Goal: Task Accomplishment & Management: Use online tool/utility

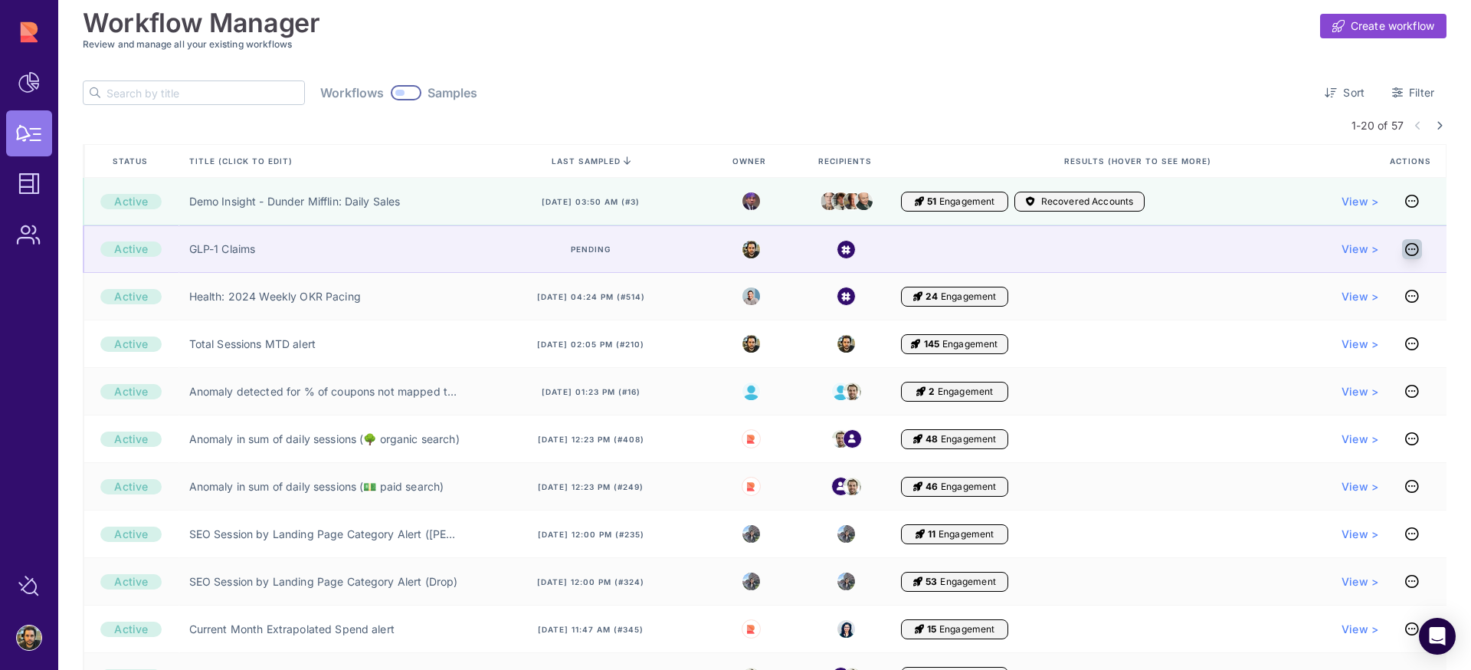
click at [1411, 249] on icon at bounding box center [1412, 249] width 14 height 1
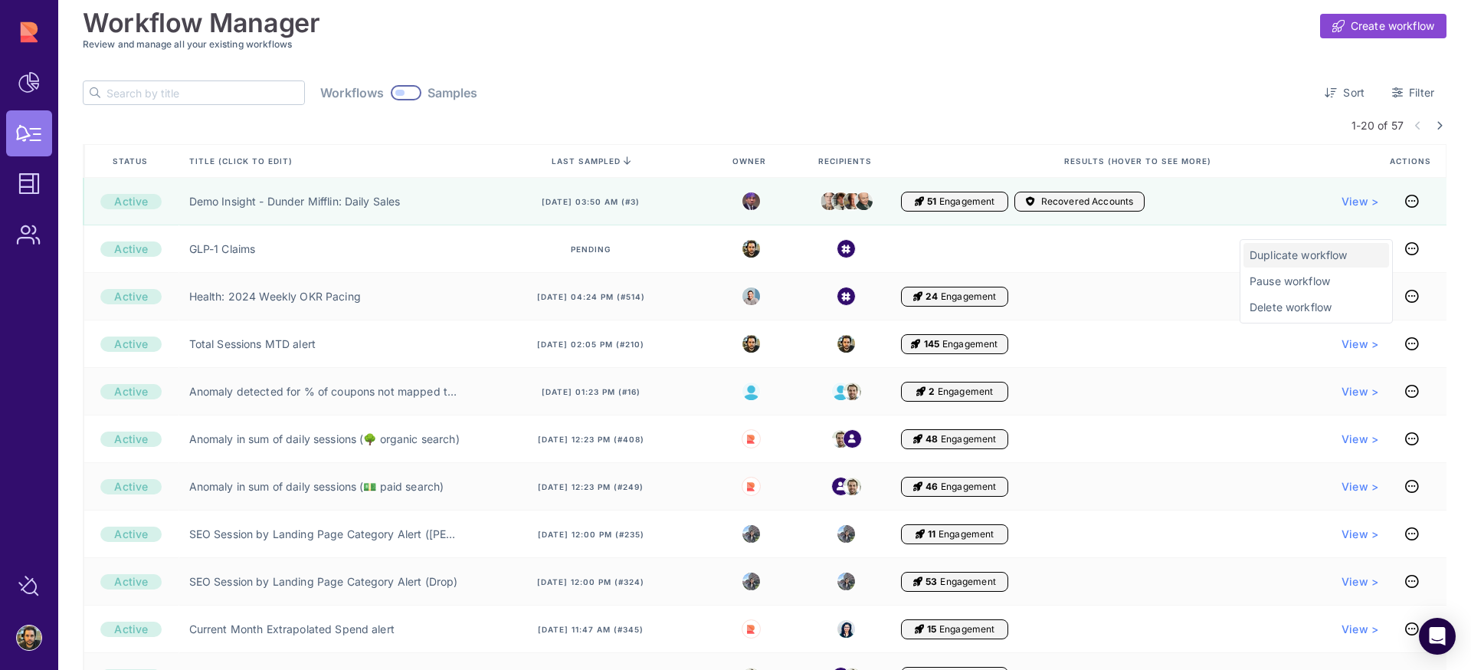
click at [1354, 254] on span "Duplicate workflow" at bounding box center [1315, 254] width 133 height 15
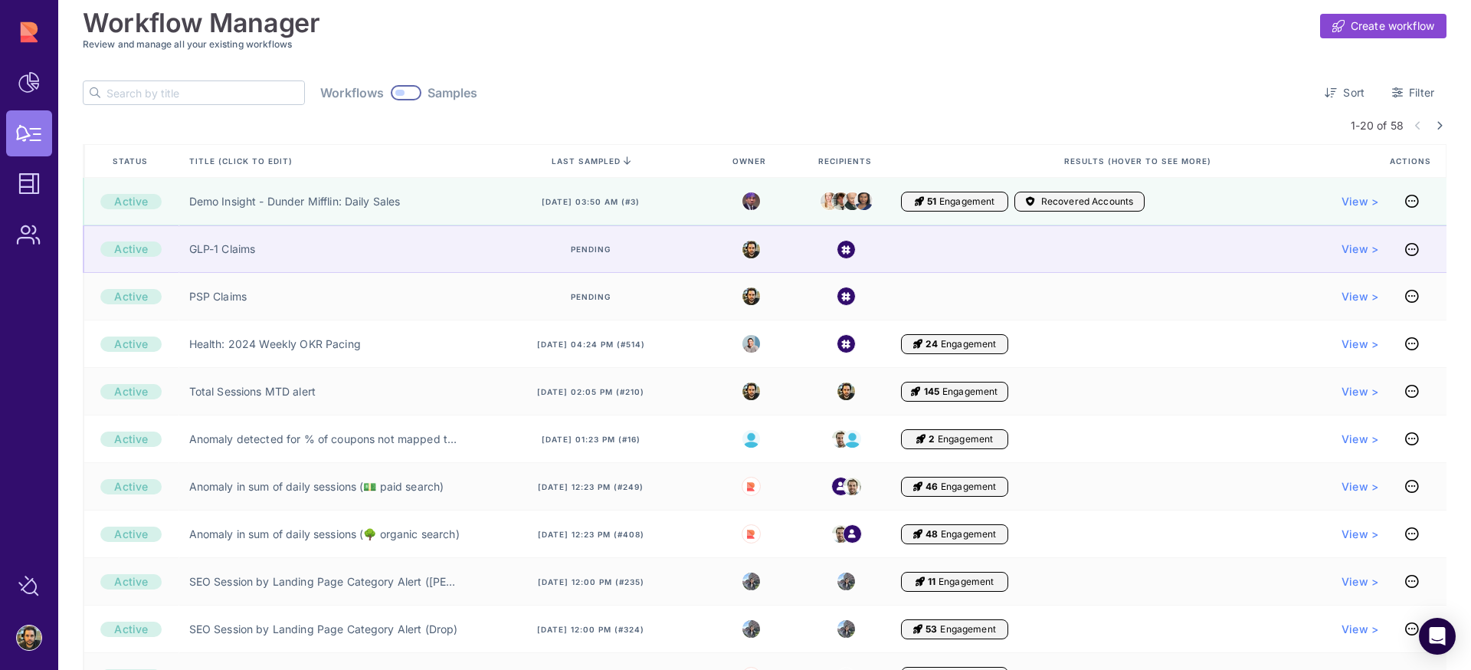
click at [1158, 227] on div "View >" at bounding box center [1139, 248] width 477 height 47
click at [1405, 249] on icon at bounding box center [1412, 249] width 14 height 1
click at [1113, 243] on div "View >" at bounding box center [1139, 248] width 477 height 15
click at [1366, 249] on span "View >" at bounding box center [1359, 248] width 37 height 15
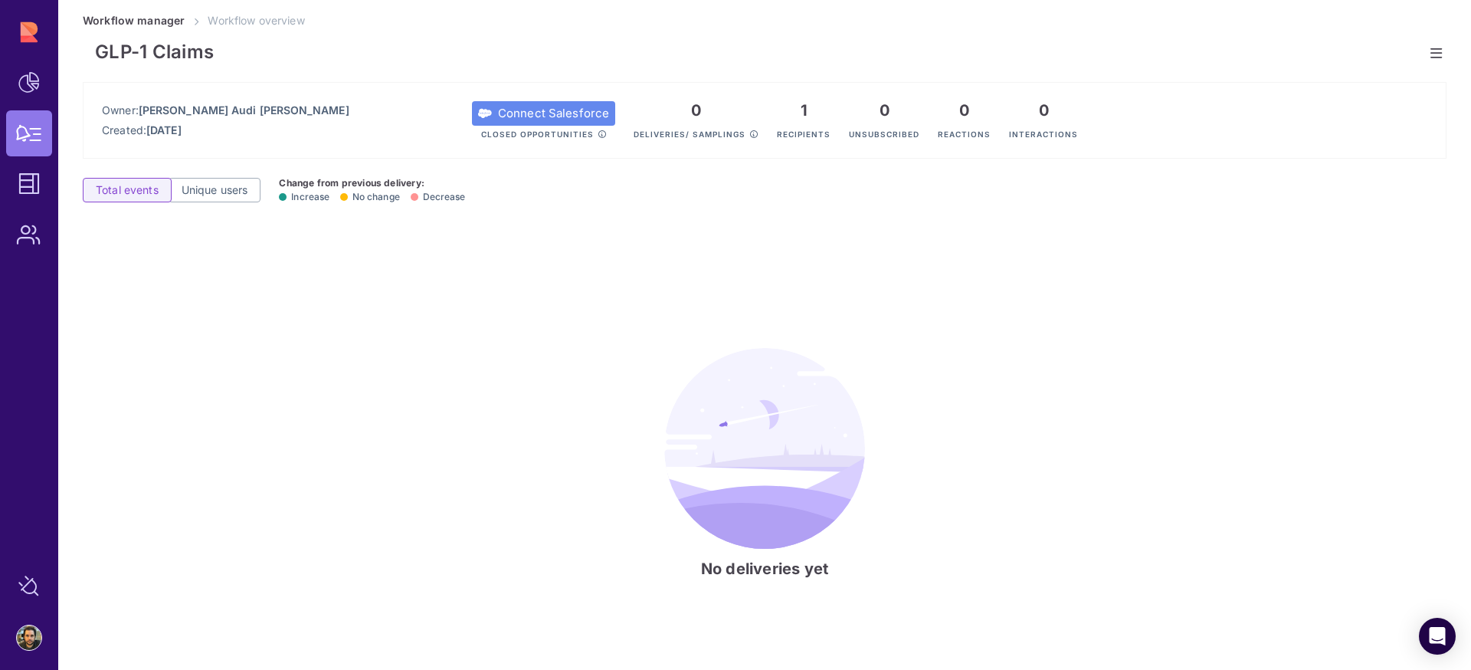
click at [1440, 50] on link at bounding box center [1436, 53] width 20 height 20
click at [1303, 60] on span "Edit workflow" at bounding box center [1339, 58] width 133 height 15
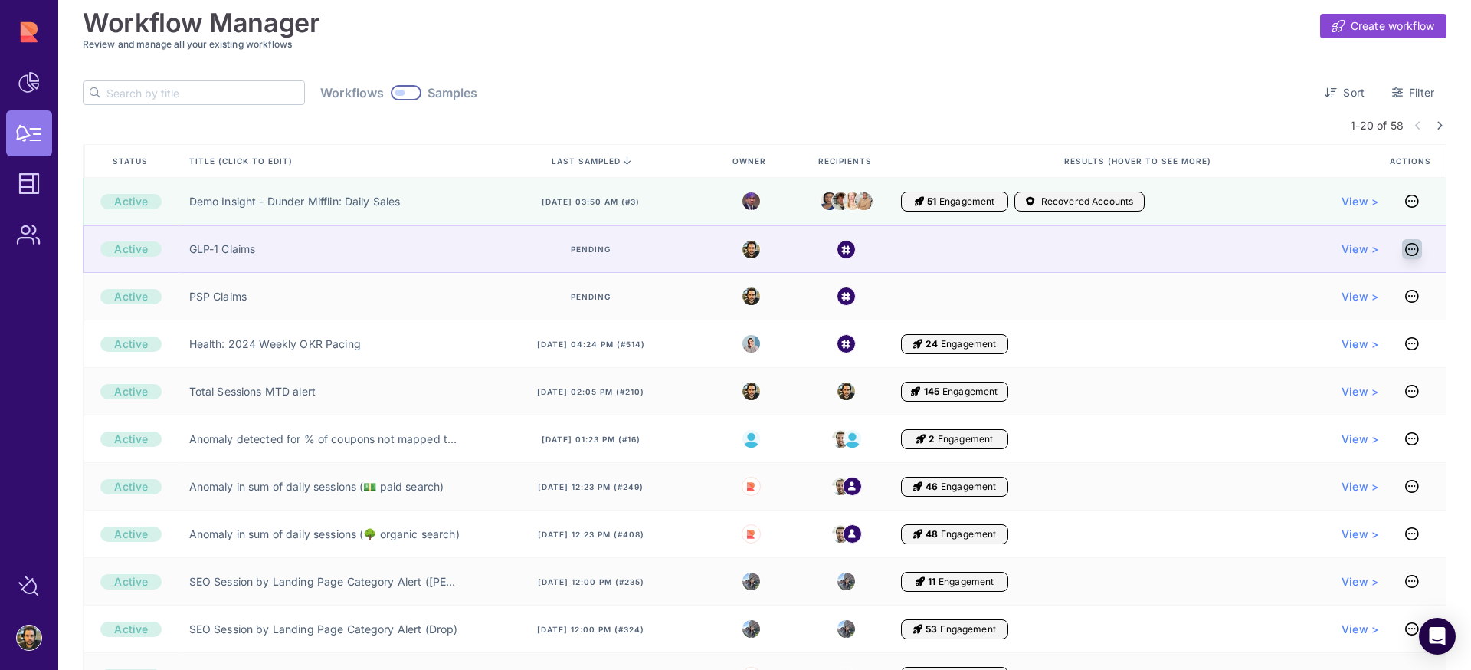
click at [1410, 249] on icon at bounding box center [1412, 249] width 14 height 1
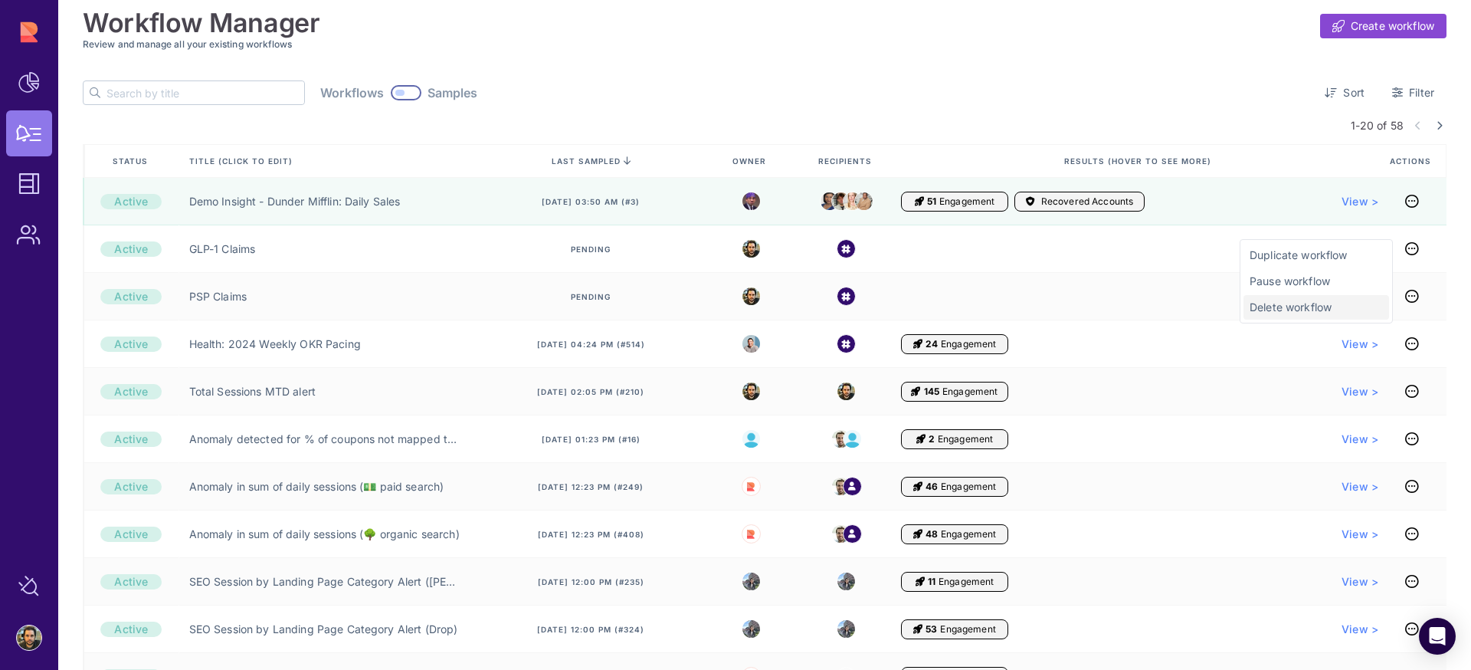
click at [1315, 306] on span "Delete workflow" at bounding box center [1315, 307] width 133 height 15
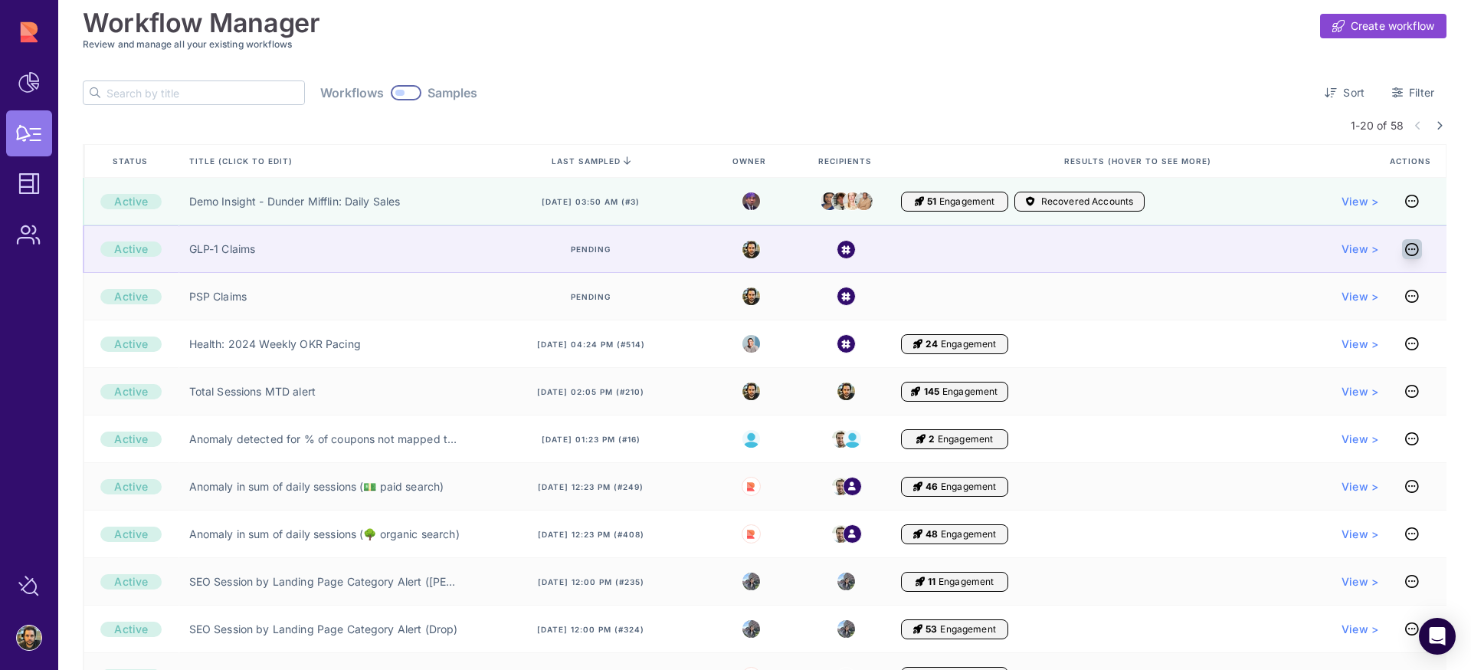
click at [1409, 250] on icon at bounding box center [1412, 249] width 14 height 1
click at [1402, 256] on link at bounding box center [1412, 249] width 20 height 20
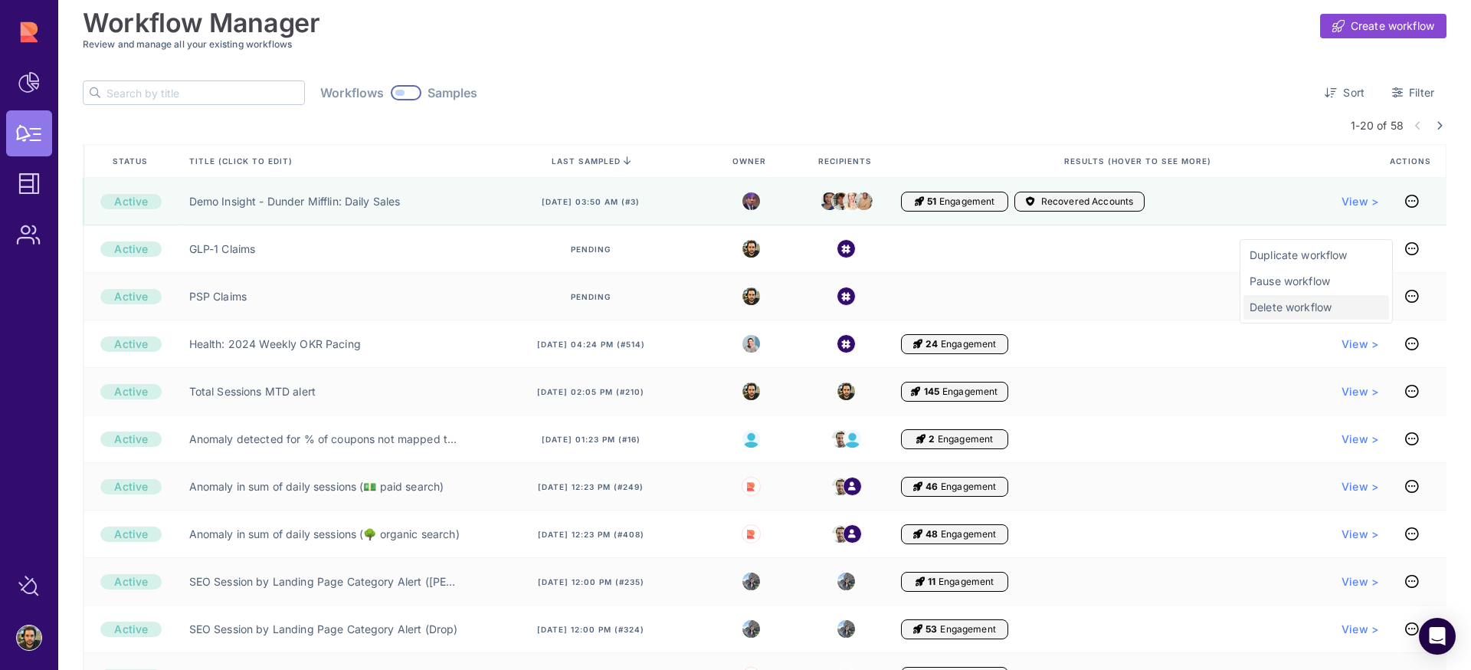
click at [1319, 303] on span "Delete workflow" at bounding box center [1315, 307] width 133 height 15
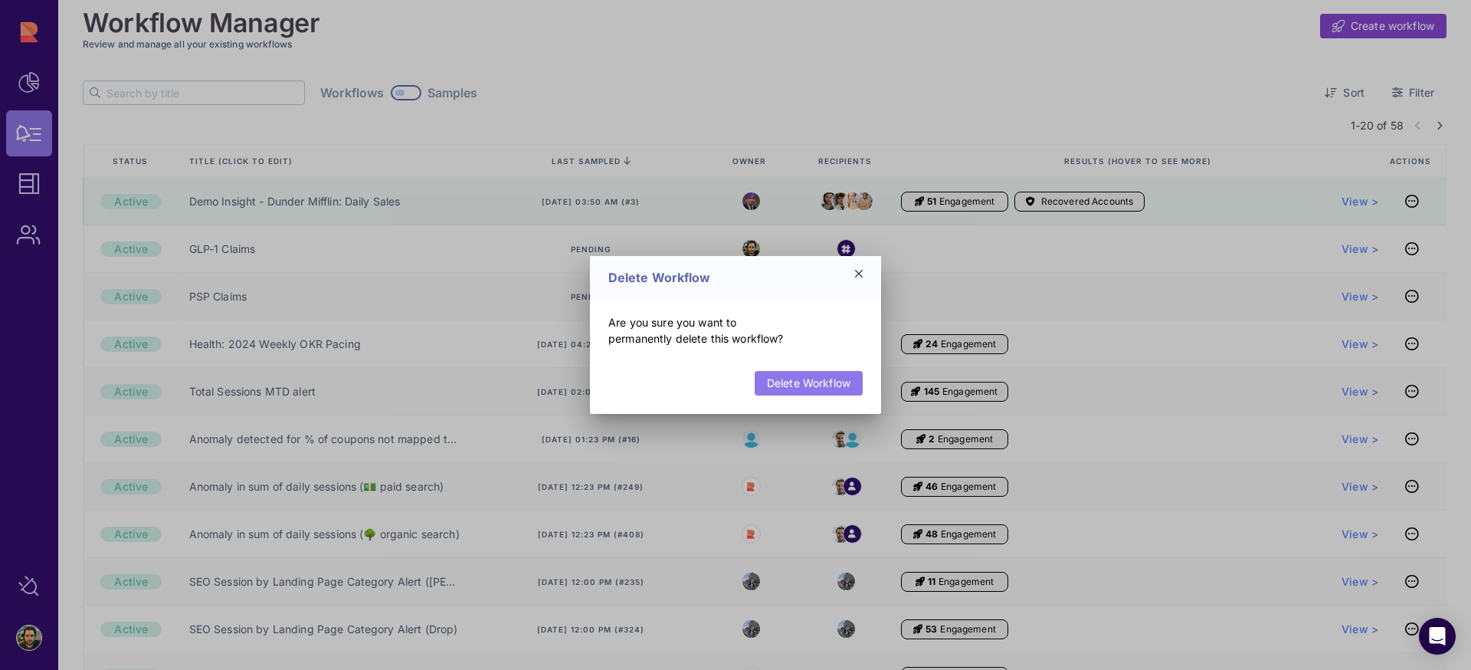
click at [784, 384] on link "Delete Workflow" at bounding box center [809, 383] width 108 height 25
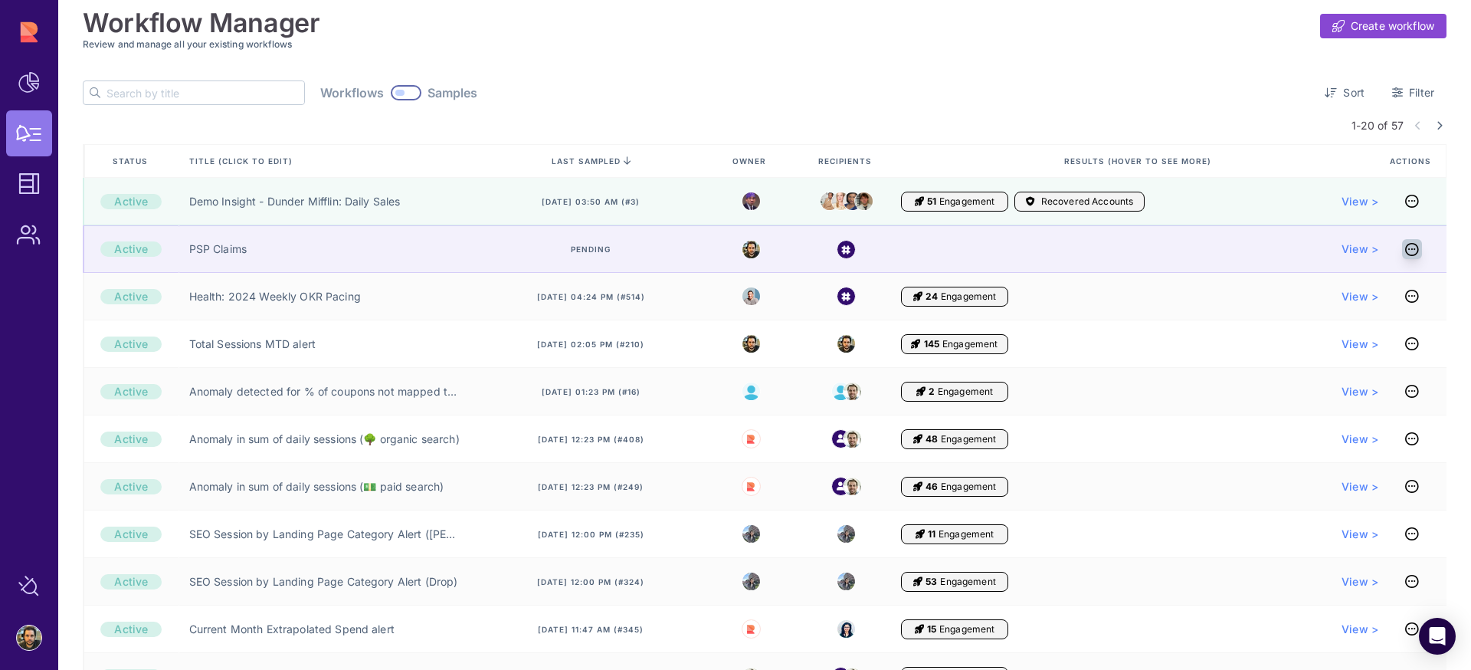
click at [1414, 254] on link at bounding box center [1412, 249] width 20 height 20
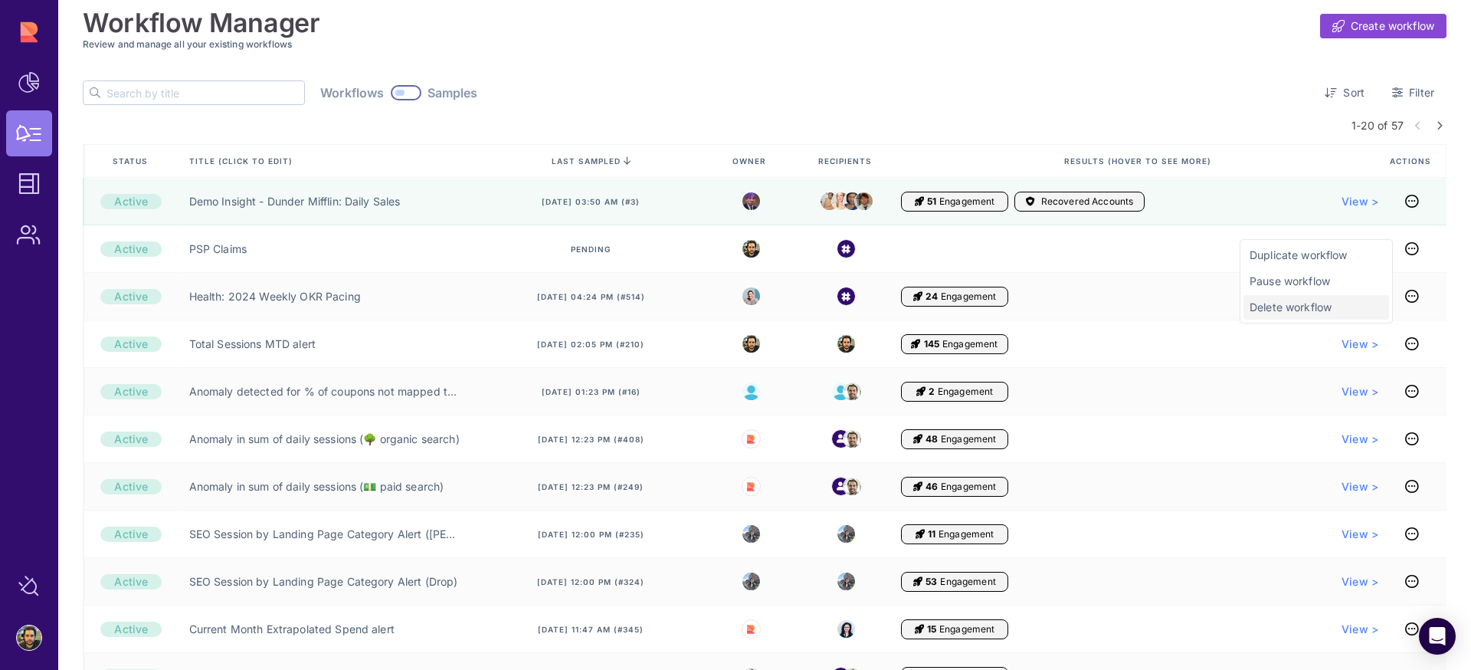
click at [1308, 301] on span "Delete workflow" at bounding box center [1315, 307] width 133 height 15
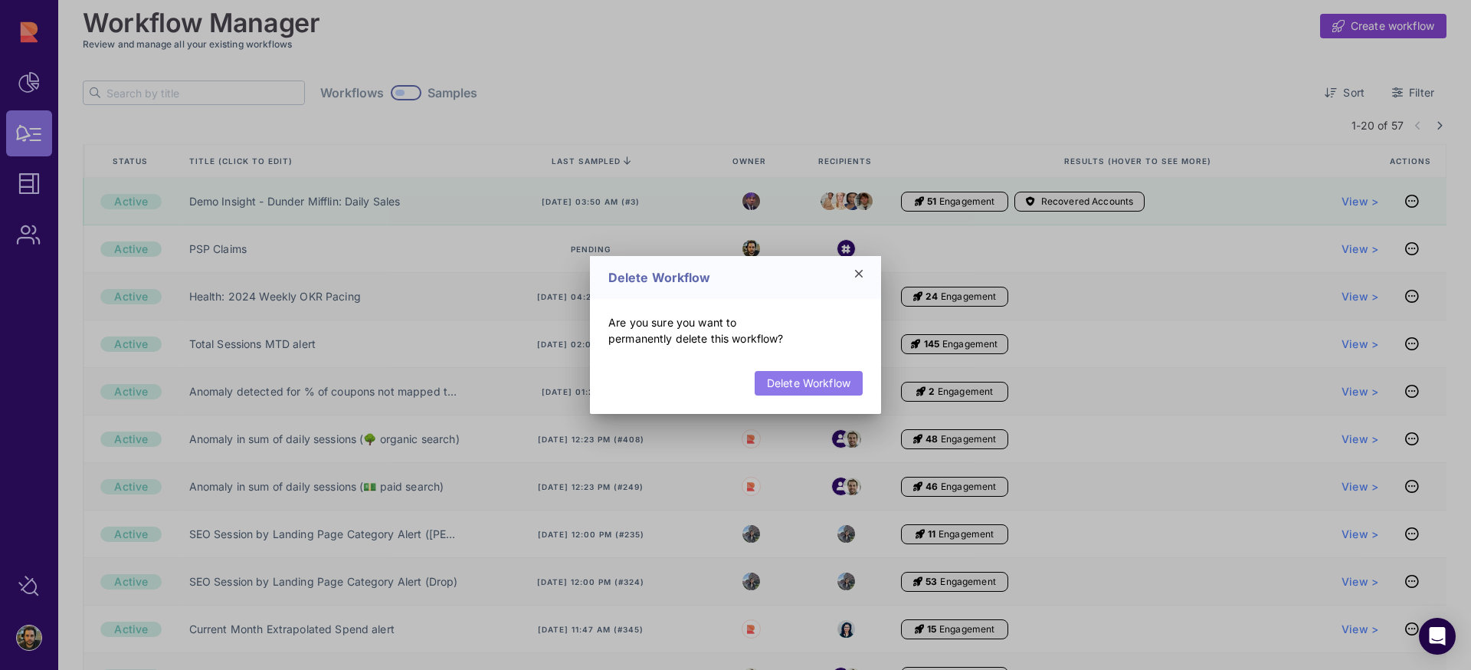
click at [784, 388] on link "Delete Workflow" at bounding box center [809, 383] width 108 height 25
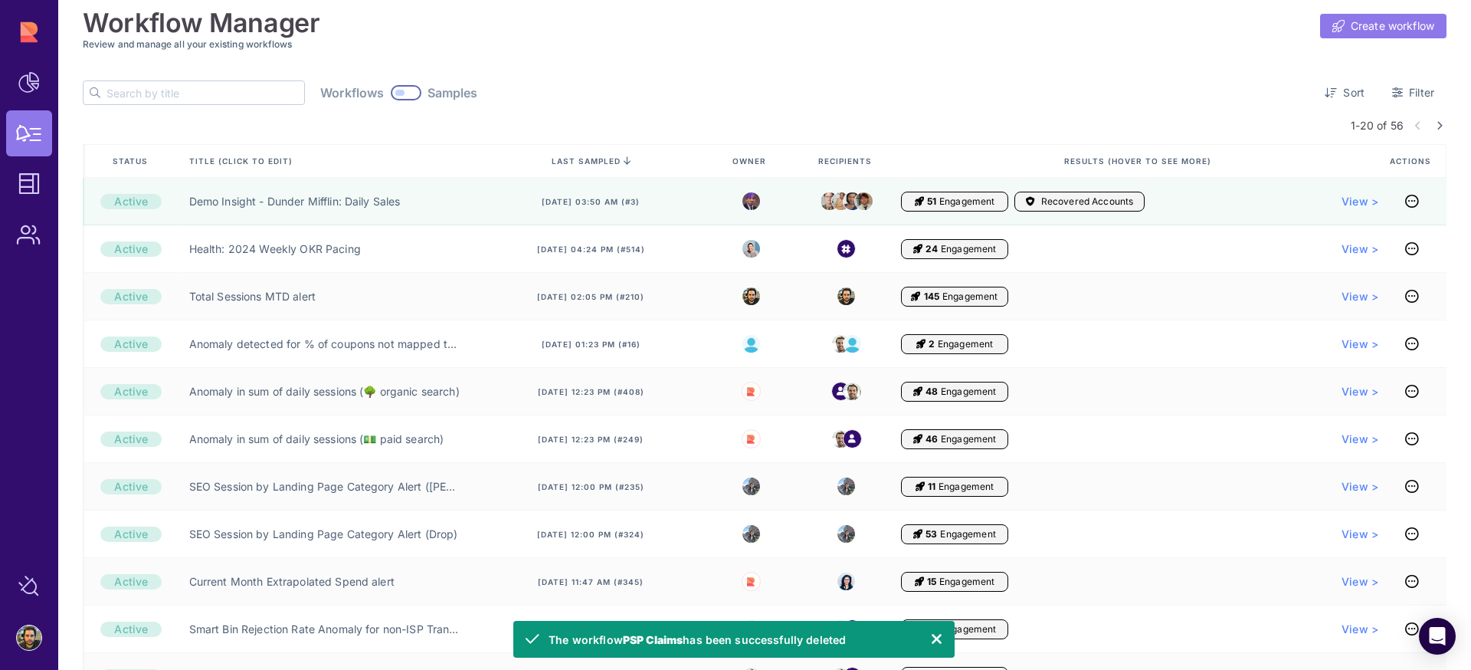
click at [1338, 22] on link "Create workflow" at bounding box center [1383, 26] width 126 height 25
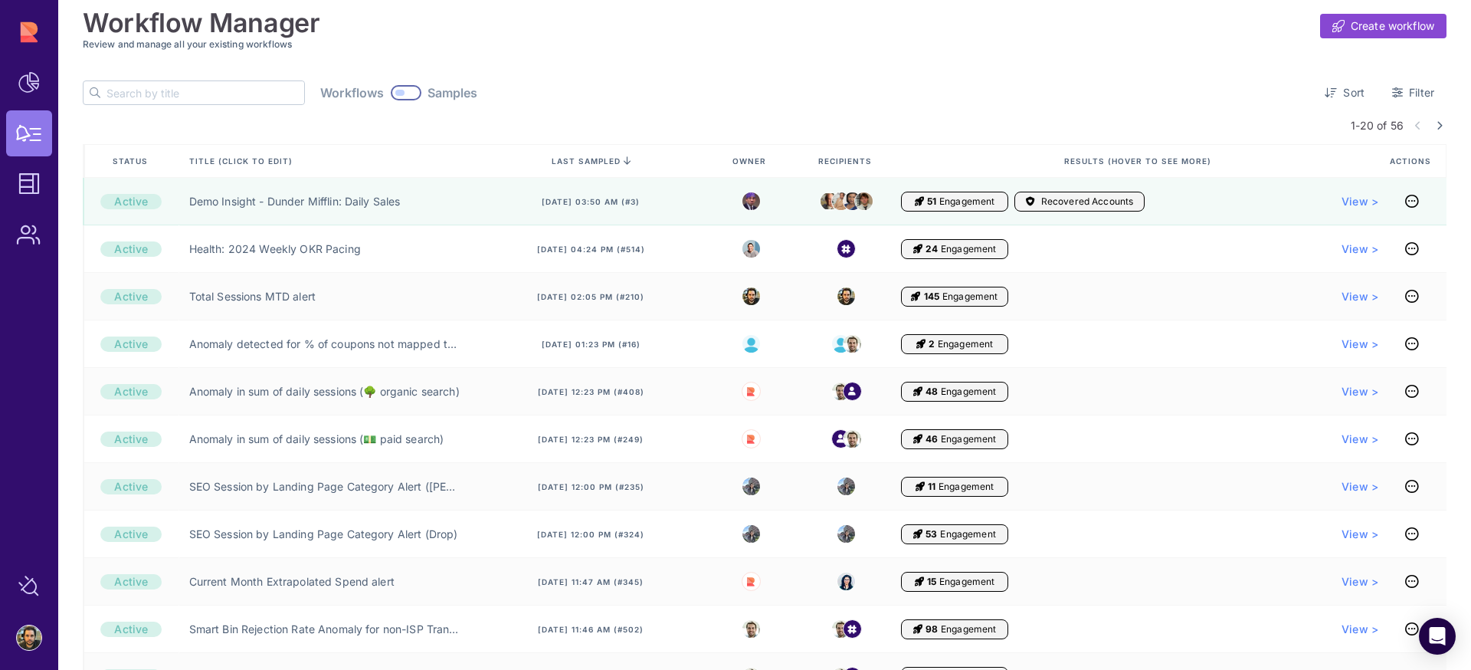
click at [1374, 40] on h3 "Review and manage all your existing workflows" at bounding box center [765, 43] width 1364 height 11
click at [1372, 35] on link "Create workflow" at bounding box center [1383, 26] width 126 height 25
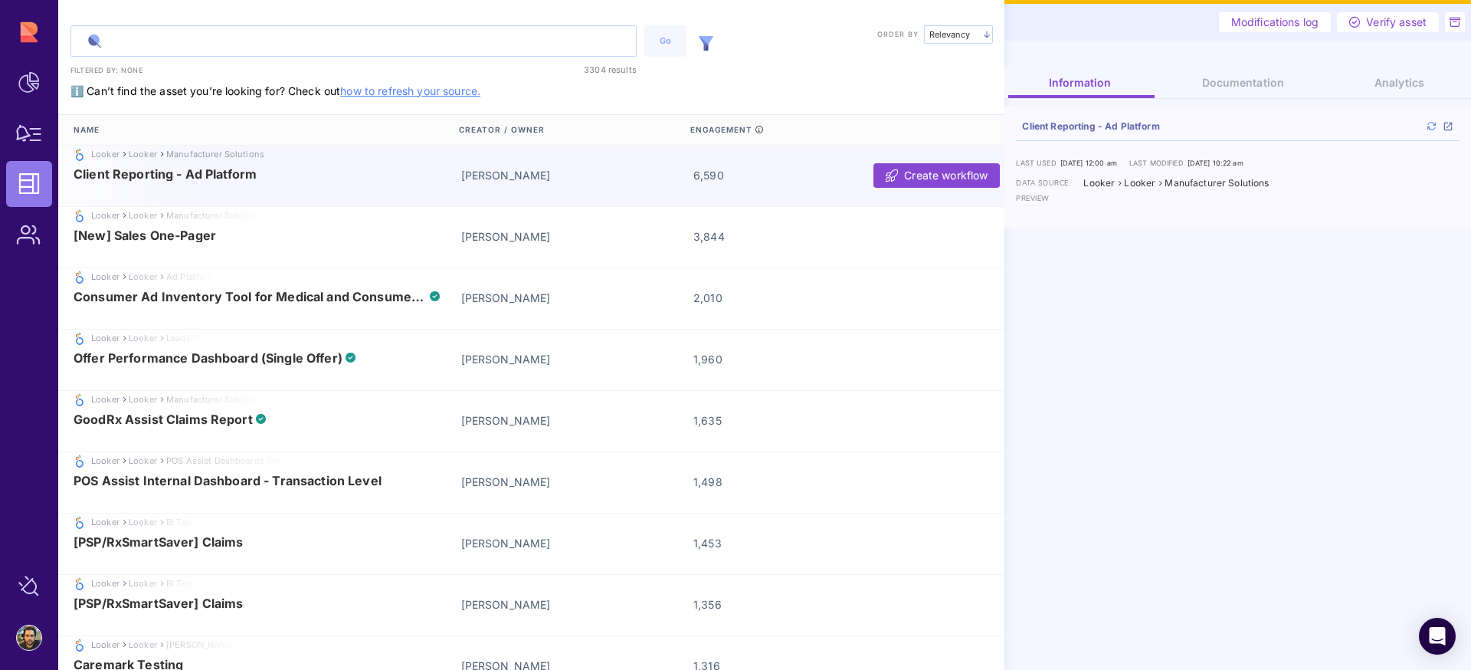
click at [396, 44] on input "text" at bounding box center [353, 41] width 565 height 30
paste input "Claims per Drug Class"
type input "Claims per Drug Class"
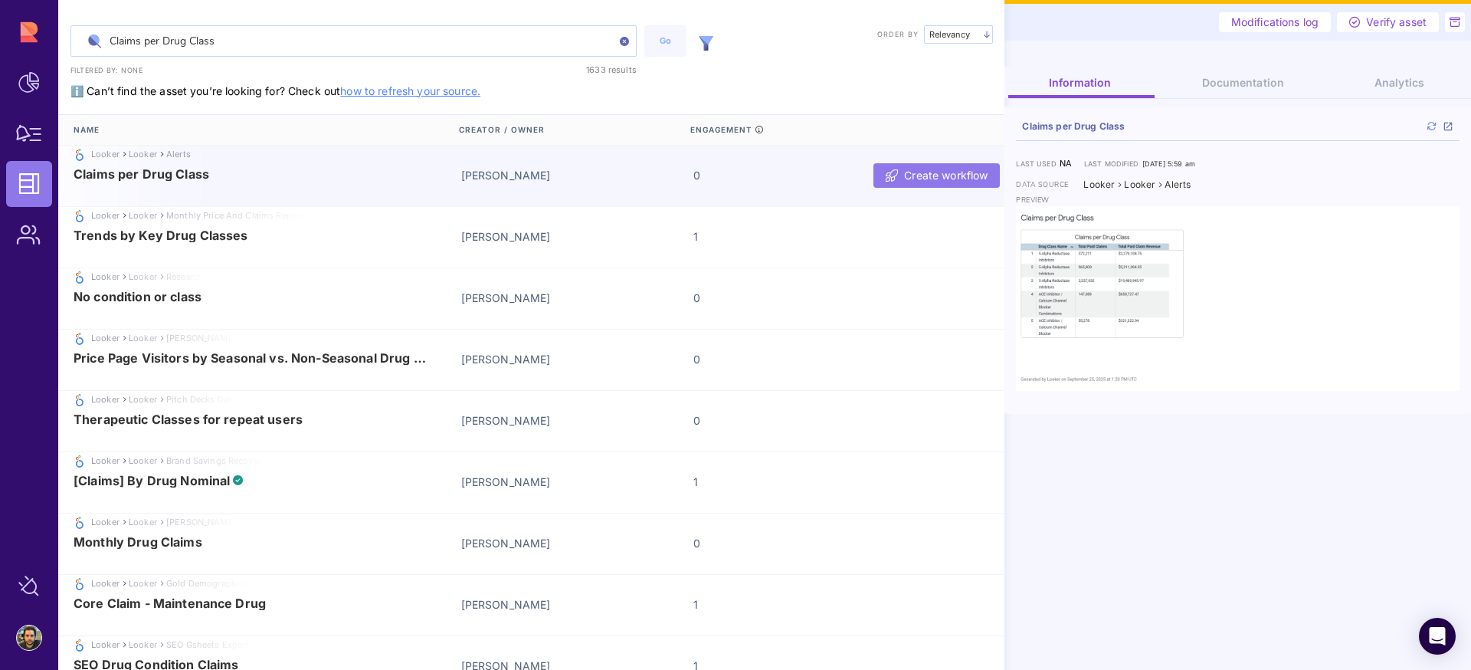
click at [904, 172] on span "Create workflow" at bounding box center [946, 175] width 84 height 15
